Goal: Task Accomplishment & Management: Manage account settings

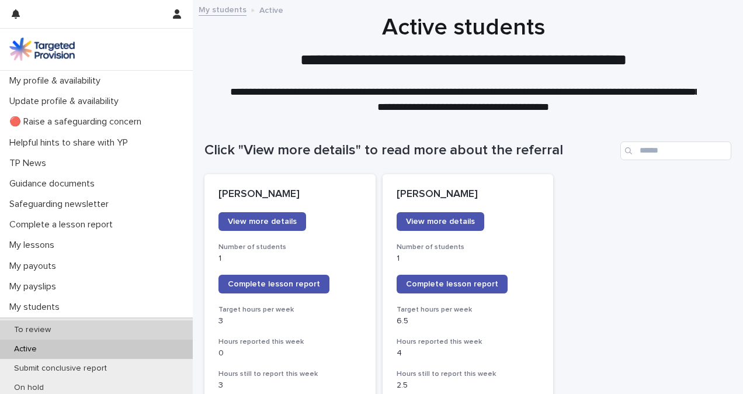
click at [71, 329] on div "To review" at bounding box center [96, 329] width 193 height 19
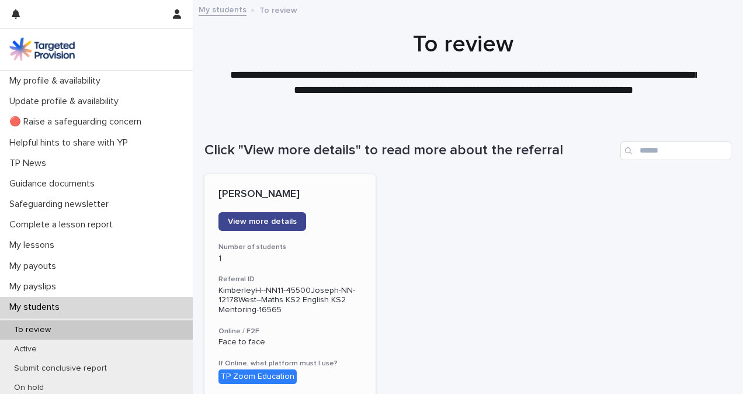
click at [259, 221] on span "View more details" at bounding box center [262, 221] width 69 height 8
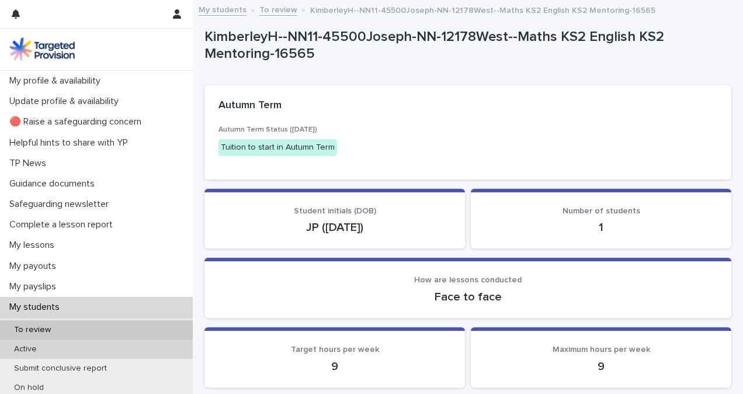
click at [54, 349] on div "Active" at bounding box center [96, 348] width 193 height 19
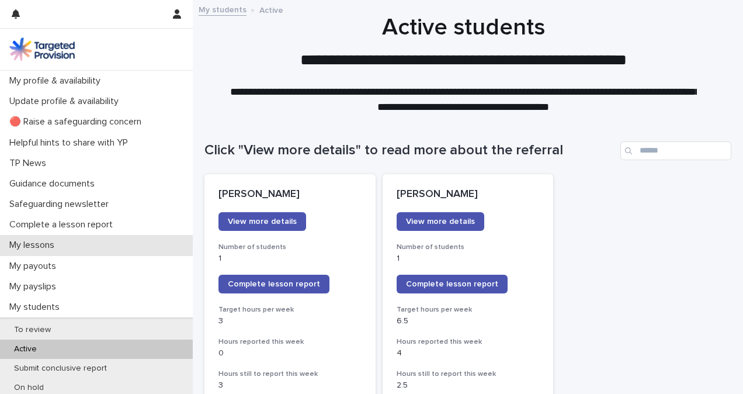
click at [83, 242] on div "My lessons" at bounding box center [96, 245] width 193 height 20
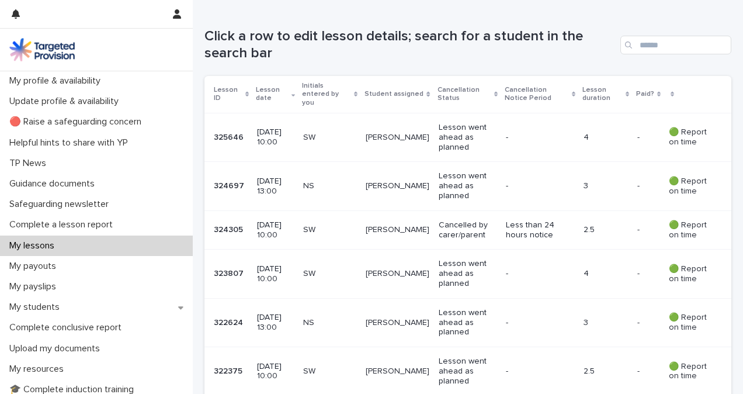
scroll to position [201, 0]
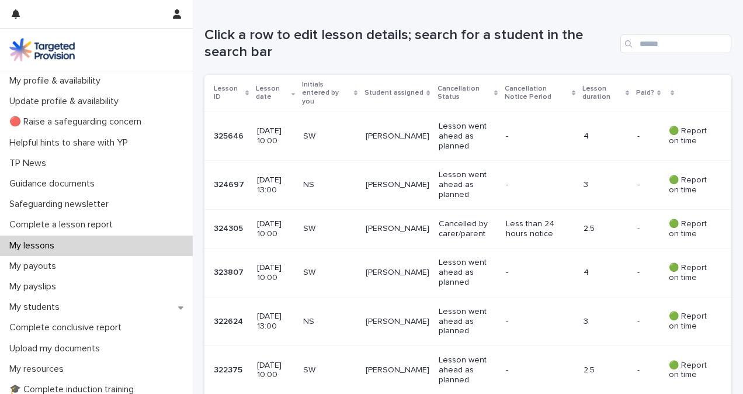
click at [546, 131] on p "-" at bounding box center [538, 136] width 65 height 10
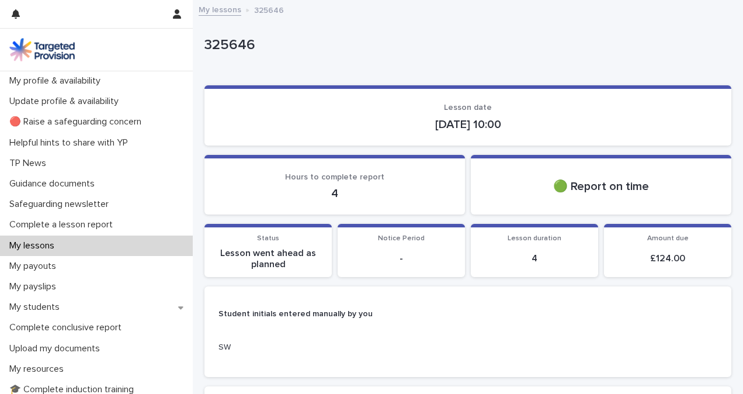
click at [227, 18] on div "My lessons 325646" at bounding box center [468, 10] width 550 height 16
click at [227, 11] on link "My lessons" at bounding box center [220, 8] width 43 height 13
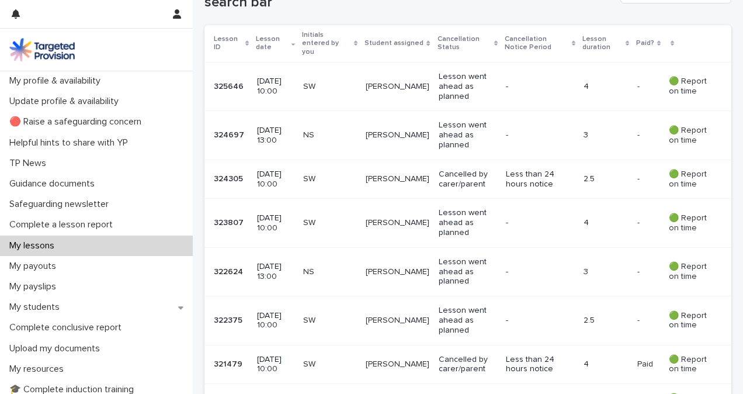
scroll to position [274, 0]
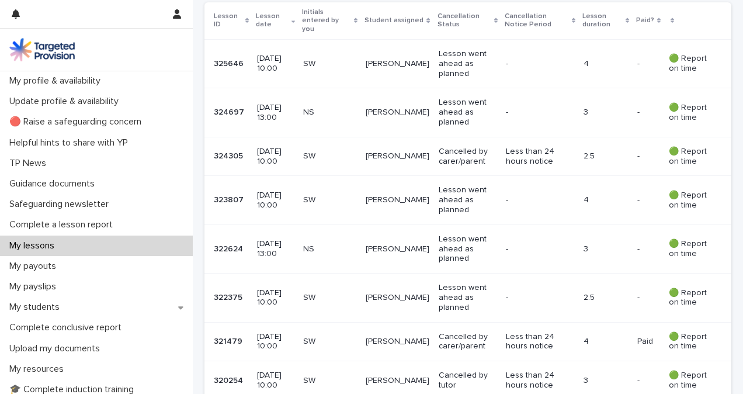
click at [544, 155] on p "Less than 24 hours notice" at bounding box center [538, 157] width 65 height 20
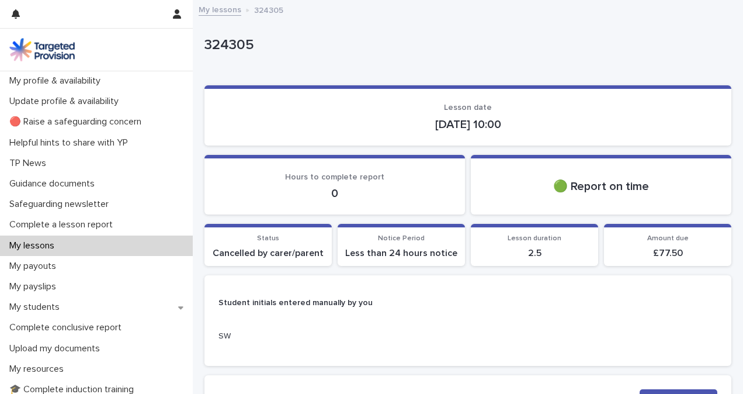
click at [215, 16] on div "My lessons 324305" at bounding box center [468, 10] width 550 height 16
click at [232, 14] on link "My lessons" at bounding box center [220, 8] width 43 height 13
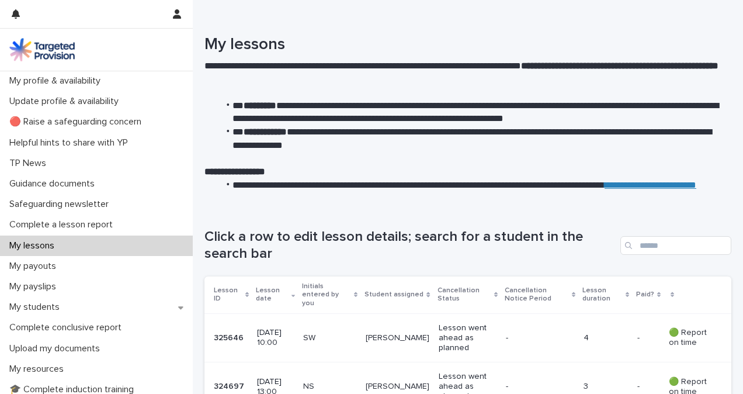
click at [584, 382] on p "3" at bounding box center [605, 386] width 44 height 10
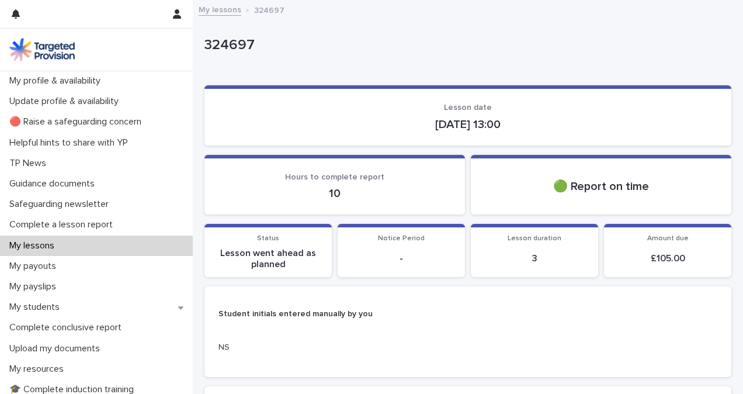
click at [229, 14] on link "My lessons" at bounding box center [220, 8] width 43 height 13
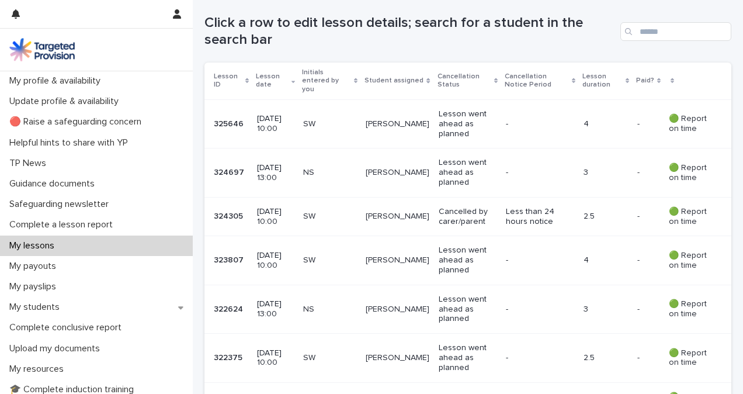
scroll to position [270, 0]
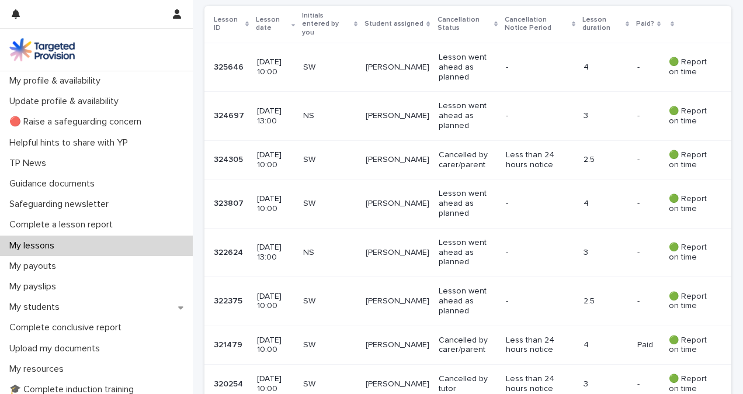
click at [598, 199] on p "4" at bounding box center [605, 204] width 44 height 10
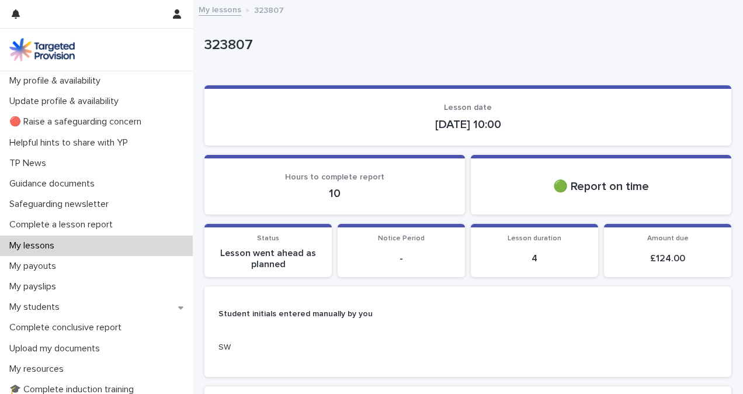
click at [231, 7] on link "My lessons" at bounding box center [220, 8] width 43 height 13
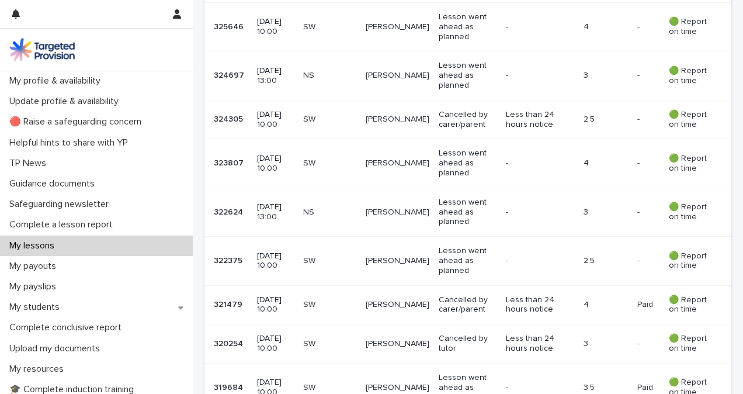
scroll to position [333, 0]
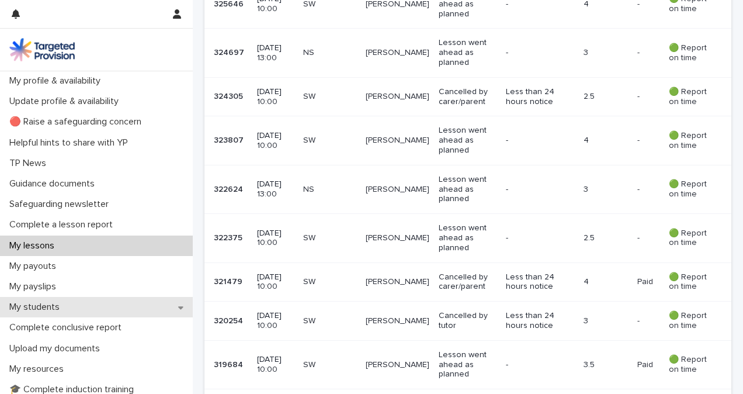
click at [78, 313] on div "My students" at bounding box center [96, 307] width 193 height 20
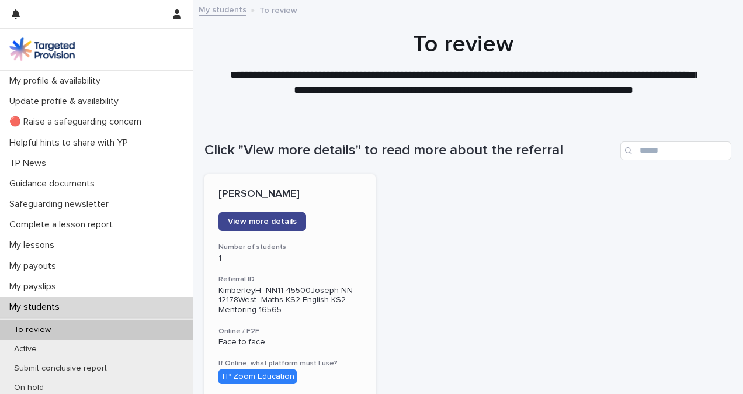
click at [277, 215] on link "View more details" at bounding box center [262, 221] width 88 height 19
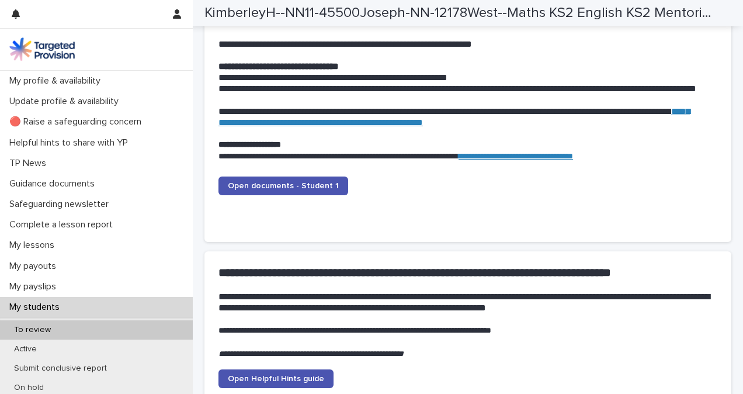
scroll to position [1162, 0]
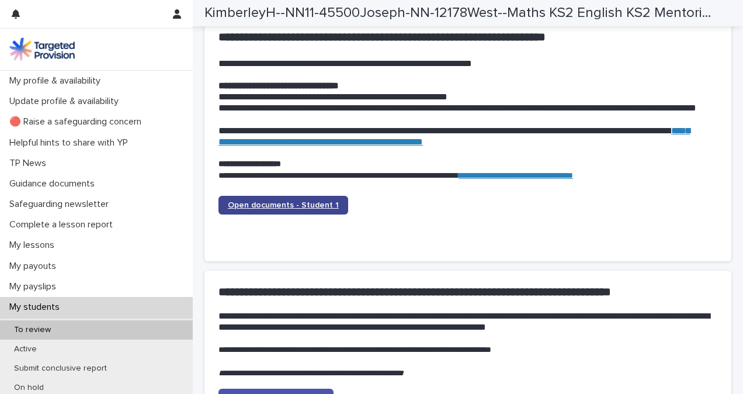
click at [310, 201] on span "Open documents - Student 1" at bounding box center [283, 205] width 111 height 8
click at [320, 202] on span "Open documents - Student 1" at bounding box center [283, 205] width 111 height 8
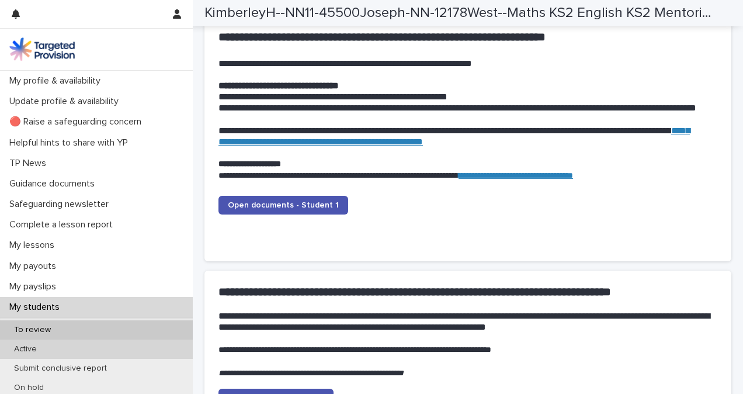
click at [127, 344] on div "Active" at bounding box center [96, 348] width 193 height 19
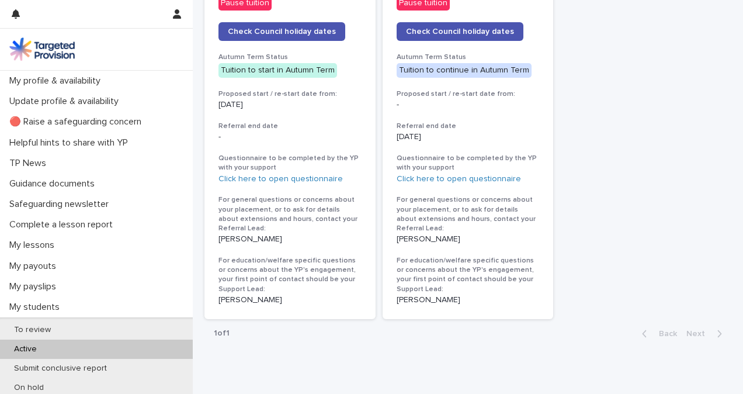
scroll to position [683, 0]
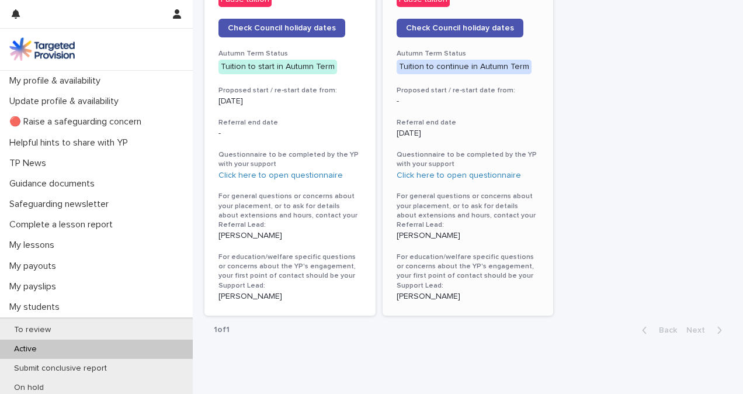
click at [413, 291] on p "[PERSON_NAME]" at bounding box center [467, 296] width 143 height 10
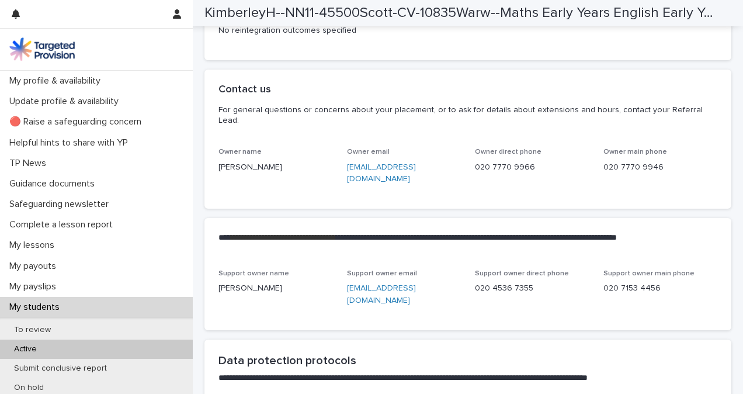
scroll to position [2895, 0]
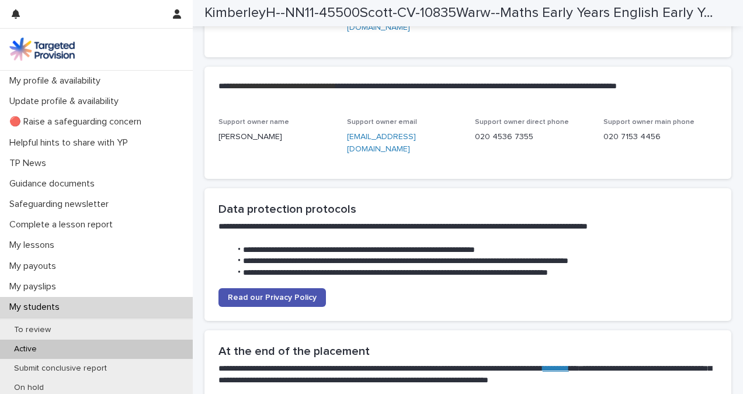
click at [376, 155] on p "[EMAIL_ADDRESS][DOMAIN_NAME]" at bounding box center [404, 143] width 114 height 25
drag, startPoint x: 374, startPoint y: 208, endPoint x: 342, endPoint y: 188, distance: 37.3
click at [342, 165] on div "Support owner name [PERSON_NAME] Support owner email [EMAIL_ADDRESS][DOMAIN_NAM…" at bounding box center [467, 141] width 499 height 47
copy link "[EMAIL_ADDRESS][DOMAIN_NAME]"
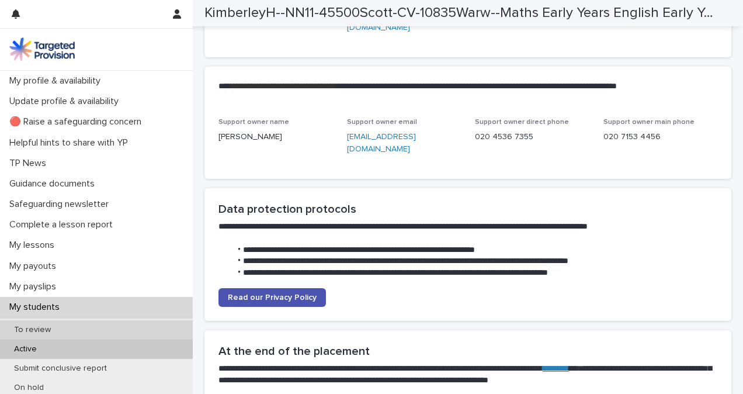
click at [56, 323] on div "To review" at bounding box center [96, 329] width 193 height 19
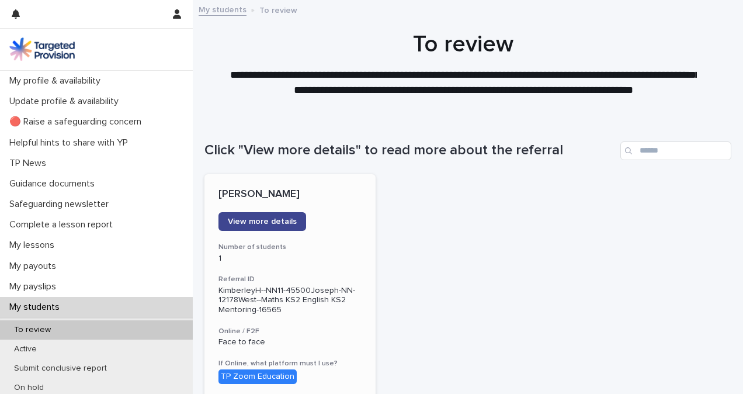
click at [277, 214] on link "View more details" at bounding box center [262, 221] width 88 height 19
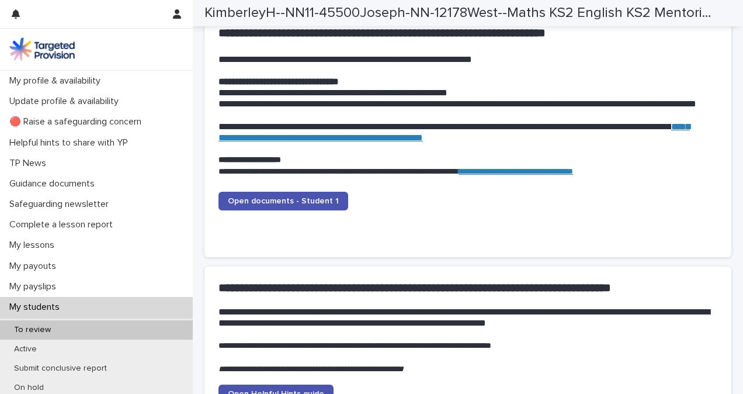
scroll to position [1143, 0]
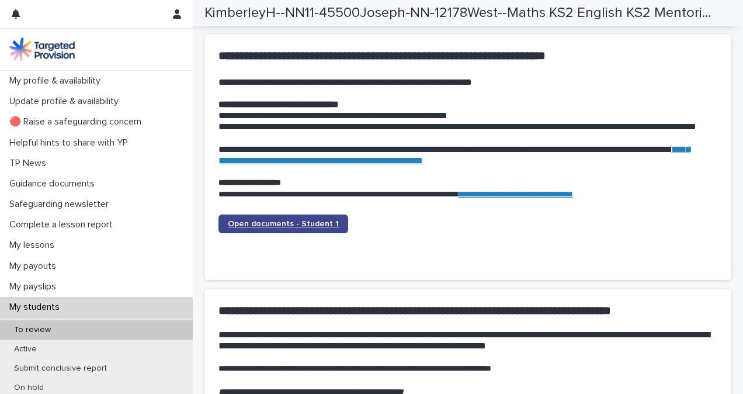
click at [288, 227] on span "Open documents - Student 1" at bounding box center [283, 224] width 111 height 8
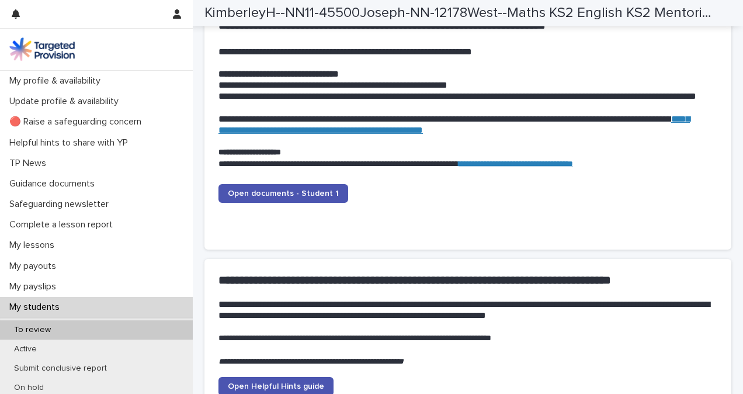
scroll to position [1178, 0]
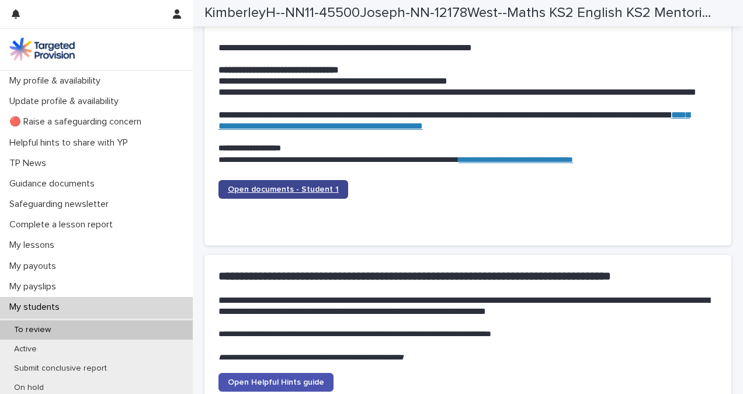
click at [315, 195] on link "Open documents - Student 1" at bounding box center [283, 189] width 130 height 19
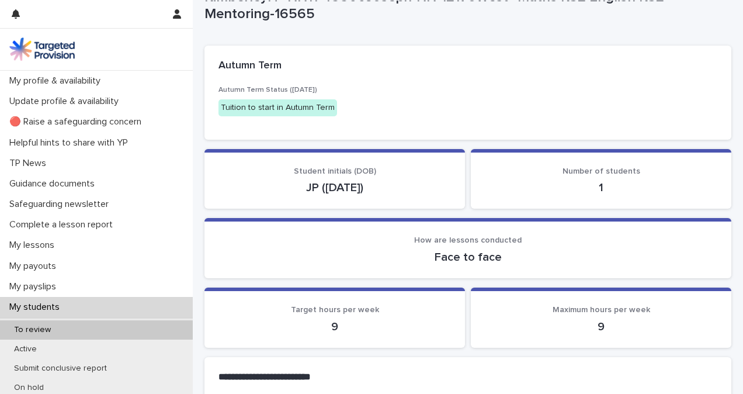
scroll to position [0, 0]
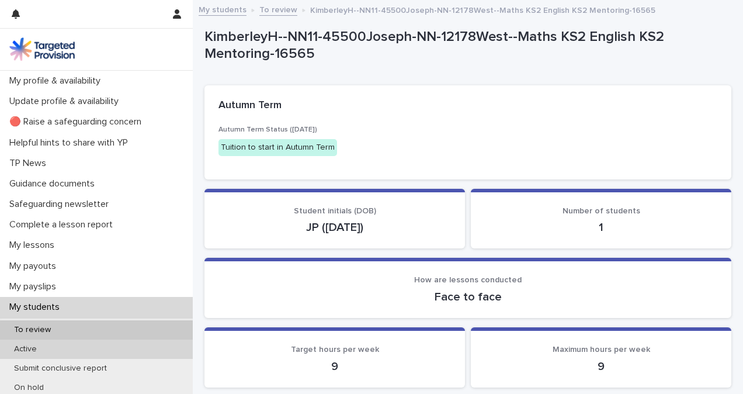
click at [105, 347] on div "Active" at bounding box center [96, 348] width 193 height 19
